Goal: Task Accomplishment & Management: Manage account settings

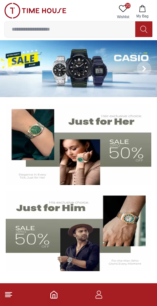
click at [102, 295] on icon "button" at bounding box center [98, 294] width 9 height 9
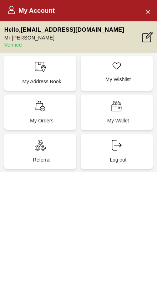
click at [39, 112] on div "My Orders" at bounding box center [40, 112] width 72 height 35
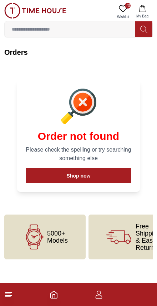
click at [115, 136] on h1 "Order not found" at bounding box center [78, 136] width 105 height 13
click at [86, 178] on button "Shop now" at bounding box center [78, 175] width 105 height 15
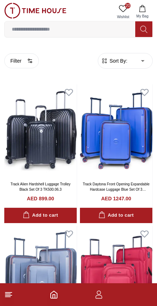
click at [56, 288] on footer at bounding box center [78, 294] width 157 height 23
click at [96, 299] on icon "button" at bounding box center [98, 297] width 7 height 4
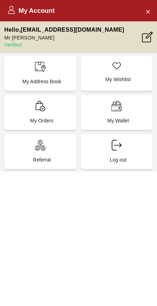
click at [111, 70] on div "My Wishlist" at bounding box center [116, 73] width 72 height 35
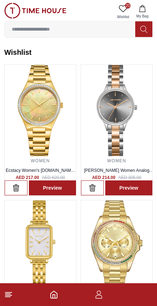
click at [100, 298] on icon "button" at bounding box center [98, 294] width 9 height 9
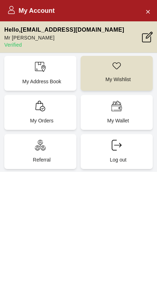
click at [28, 10] on h2 "My Account" at bounding box center [30, 11] width 47 height 10
click at [36, 4] on div "My Account" at bounding box center [78, 10] width 157 height 21
click at [37, 76] on div "My Address Book" at bounding box center [40, 73] width 72 height 35
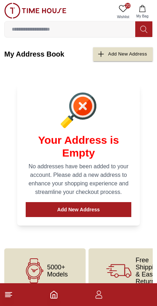
click at [112, 55] on div "Add New Address" at bounding box center [127, 54] width 39 height 8
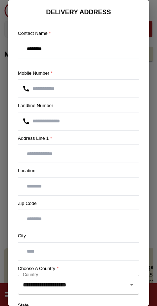
click at [34, 122] on input "number" at bounding box center [78, 121] width 120 height 18
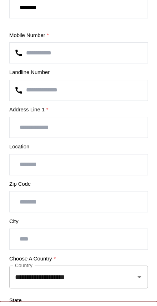
click at [36, 145] on input "text" at bounding box center [78, 154] width 120 height 18
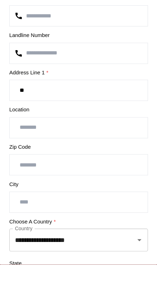
type input "*"
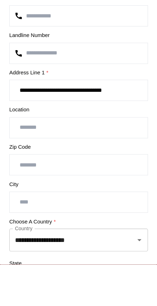
type input "**********"
click at [28, 178] on input "text" at bounding box center [78, 187] width 120 height 18
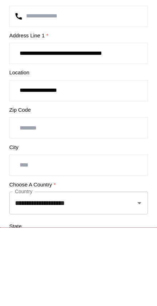
type input "**********"
click at [21, 210] on input "number" at bounding box center [78, 219] width 120 height 18
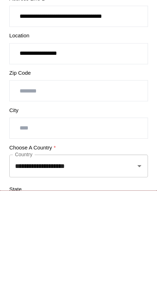
type input "*****"
click at [20, 243] on input "text" at bounding box center [78, 252] width 120 height 18
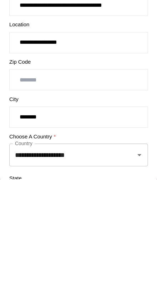
click at [127, 280] on icon "Open" at bounding box center [131, 284] width 9 height 9
type input "*******"
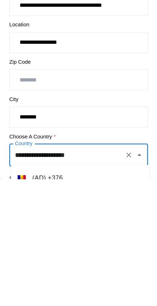
scroll to position [82, 0]
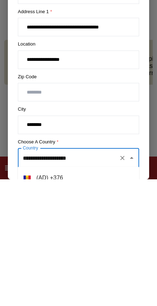
click at [120, 281] on icon "Clear" at bounding box center [121, 284] width 7 height 7
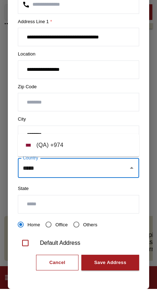
scroll to position [99, 0]
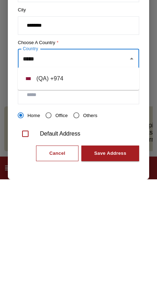
click at [70, 197] on li "( QA ) + 974" at bounding box center [78, 205] width 121 height 17
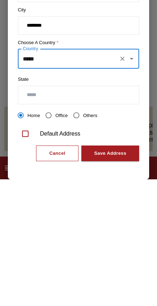
type input "*****"
click at [35, 213] on input "text" at bounding box center [78, 222] width 120 height 18
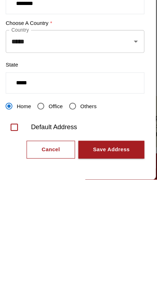
type input "*****"
click at [94, 276] on div "Save Address" at bounding box center [110, 280] width 32 height 8
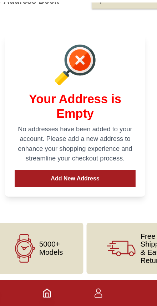
scroll to position [0, 0]
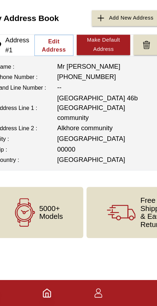
click at [94, 290] on icon "button" at bounding box center [98, 294] width 9 height 9
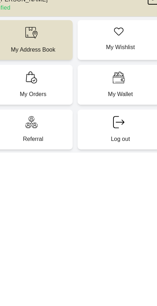
click at [24, 95] on div "My Orders" at bounding box center [40, 112] width 72 height 35
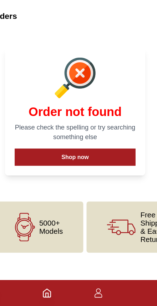
click at [49, 290] on icon "Home" at bounding box center [53, 294] width 9 height 9
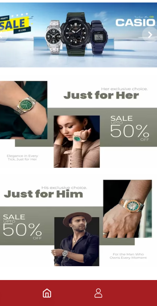
click at [94, 290] on icon "button" at bounding box center [98, 294] width 9 height 9
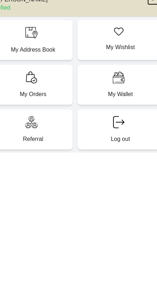
click at [88, 256] on div "My Account Hello , [EMAIL_ADDRESS][DOMAIN_NAME] Mr [PERSON_NAME] Verified My Ad…" at bounding box center [78, 153] width 157 height 306
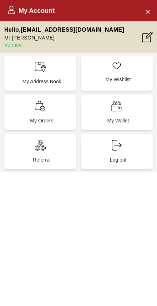
click at [117, 113] on div "My Wallet" at bounding box center [116, 112] width 72 height 35
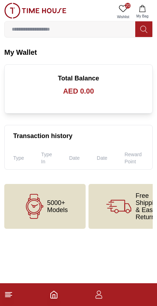
click at [74, 90] on h3 "AED 0.00" at bounding box center [78, 91] width 130 height 10
click at [95, 85] on div "Total Balance AED 0.00" at bounding box center [78, 84] width 130 height 23
click at [87, 89] on h3 "AED 0.00" at bounding box center [78, 91] width 130 height 10
click at [101, 297] on icon "button" at bounding box center [98, 294] width 9 height 9
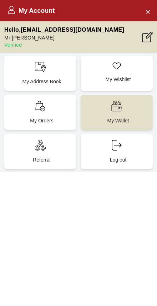
click at [45, 148] on icon at bounding box center [40, 145] width 11 height 11
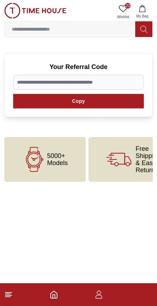
click at [121, 9] on icon at bounding box center [122, 8] width 9 height 9
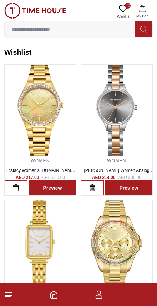
click at [96, 295] on icon "button" at bounding box center [98, 294] width 9 height 9
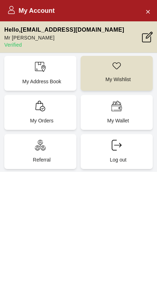
click at [43, 115] on div "My Orders" at bounding box center [40, 112] width 72 height 35
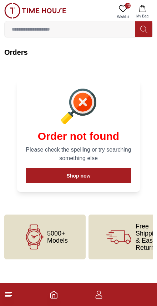
click at [143, 11] on icon "button" at bounding box center [141, 8] width 7 height 7
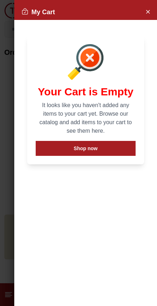
click at [145, 13] on icon "Close Account" at bounding box center [147, 11] width 6 height 9
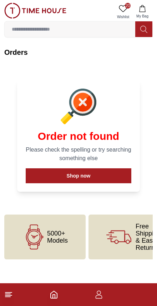
click at [96, 302] on footer at bounding box center [78, 294] width 157 height 23
click at [100, 298] on icon "button" at bounding box center [98, 297] width 7 height 4
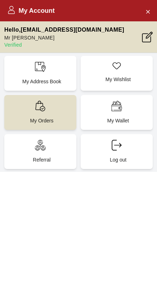
click at [41, 73] on div "My Address Book" at bounding box center [40, 73] width 72 height 35
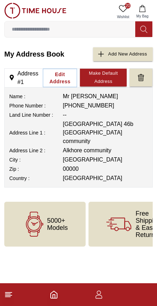
click at [20, 12] on img at bounding box center [35, 11] width 62 height 16
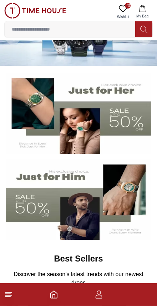
scroll to position [31, 0]
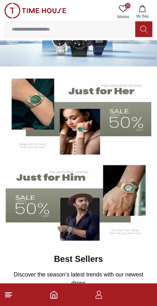
click at [146, 9] on button "My Bag" at bounding box center [142, 12] width 21 height 18
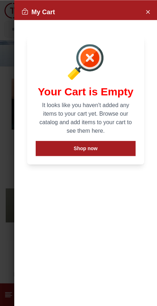
scroll to position [30, 0]
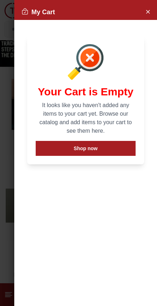
click at [142, 12] on button "Close Account" at bounding box center [147, 11] width 11 height 11
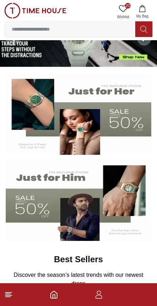
click at [10, 296] on icon at bounding box center [8, 294] width 9 height 9
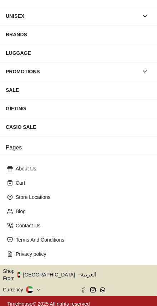
scroll to position [76, 0]
click at [78, 272] on icon "button" at bounding box center [79, 274] width 2 height 5
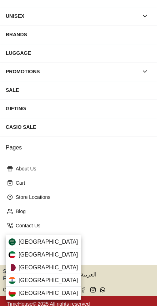
click at [37, 268] on div "[GEOGRAPHIC_DATA]" at bounding box center [43, 267] width 75 height 13
